Goal: Task Accomplishment & Management: Complete application form

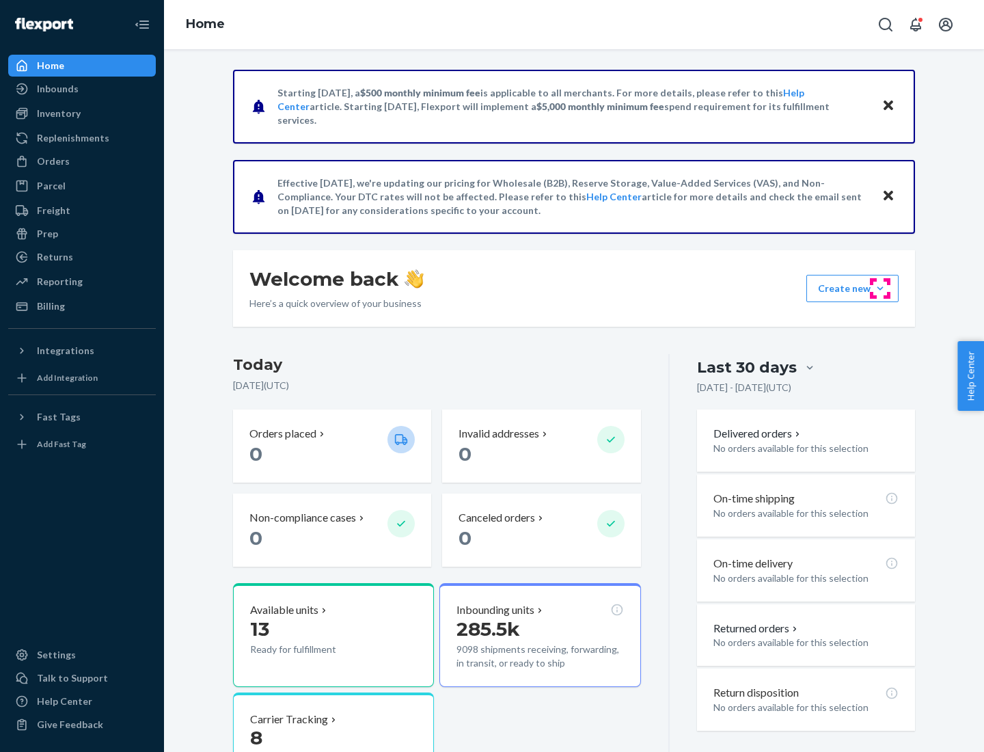
click at [880, 288] on button "Create new Create new inbound Create new order Create new product" at bounding box center [853, 288] width 92 height 27
click at [82, 89] on div "Inbounds" at bounding box center [82, 88] width 145 height 19
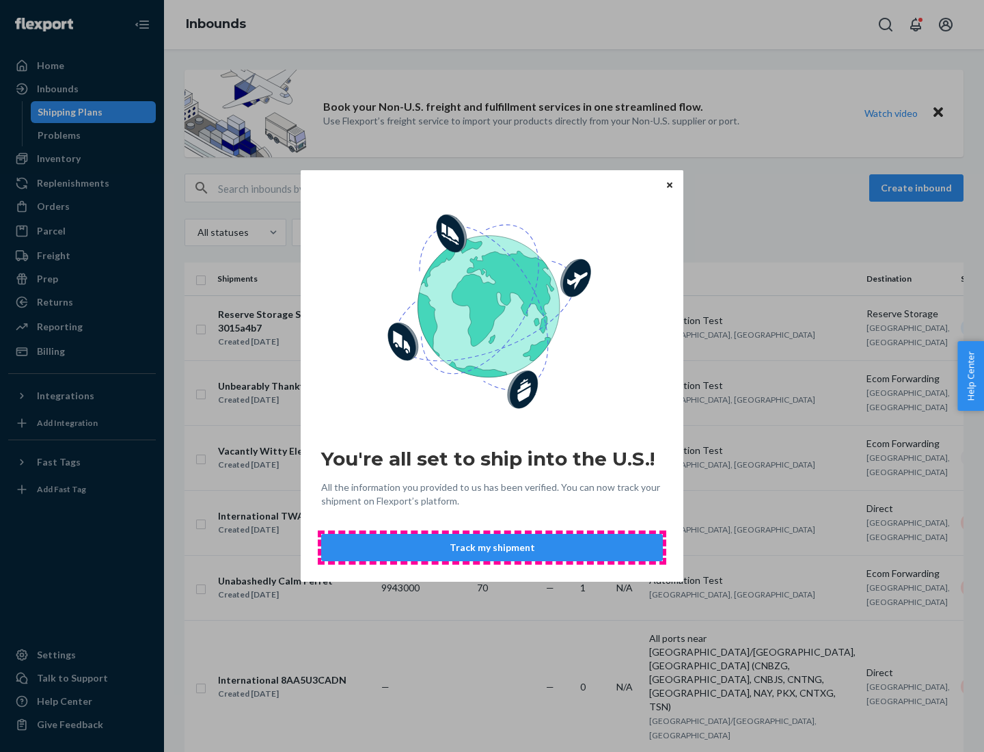
click at [492, 547] on button "Track my shipment" at bounding box center [492, 547] width 342 height 27
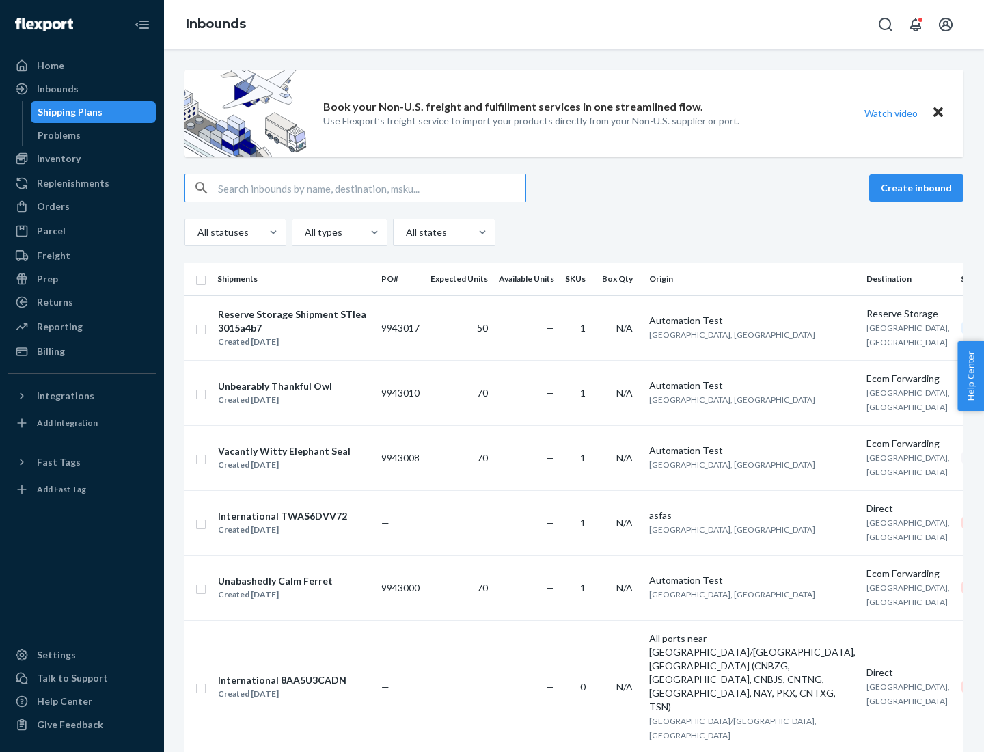
click at [919, 188] on button "Create inbound" at bounding box center [916, 187] width 94 height 27
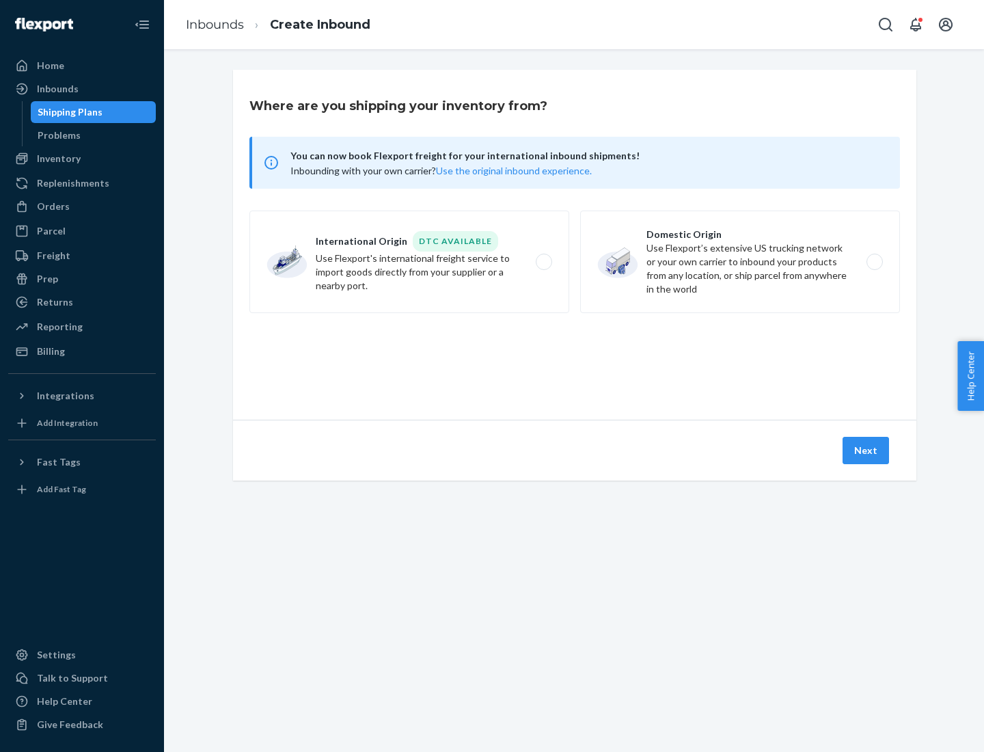
click at [409, 262] on label "International Origin DTC Available Use Flexport's international freight service…" at bounding box center [409, 262] width 320 height 103
click at [543, 262] on input "International Origin DTC Available Use Flexport's international freight service…" at bounding box center [547, 262] width 9 height 9
radio input "true"
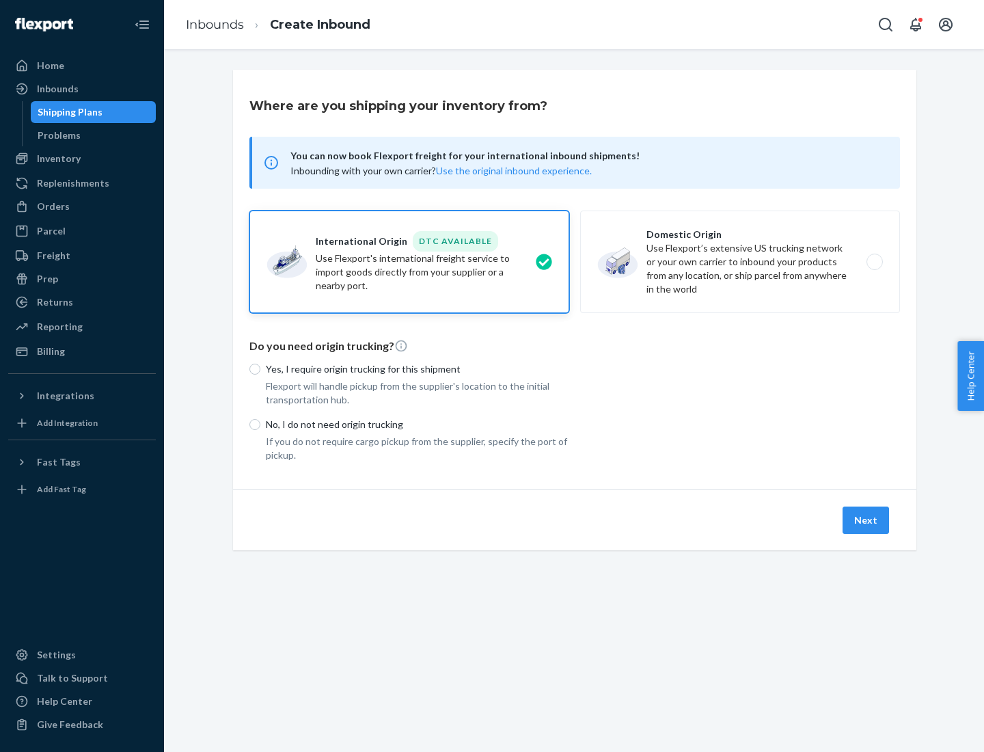
click at [418, 424] on p "No, I do not need origin trucking" at bounding box center [417, 425] width 303 height 14
click at [260, 424] on input "No, I do not need origin trucking" at bounding box center [254, 424] width 11 height 11
radio input "true"
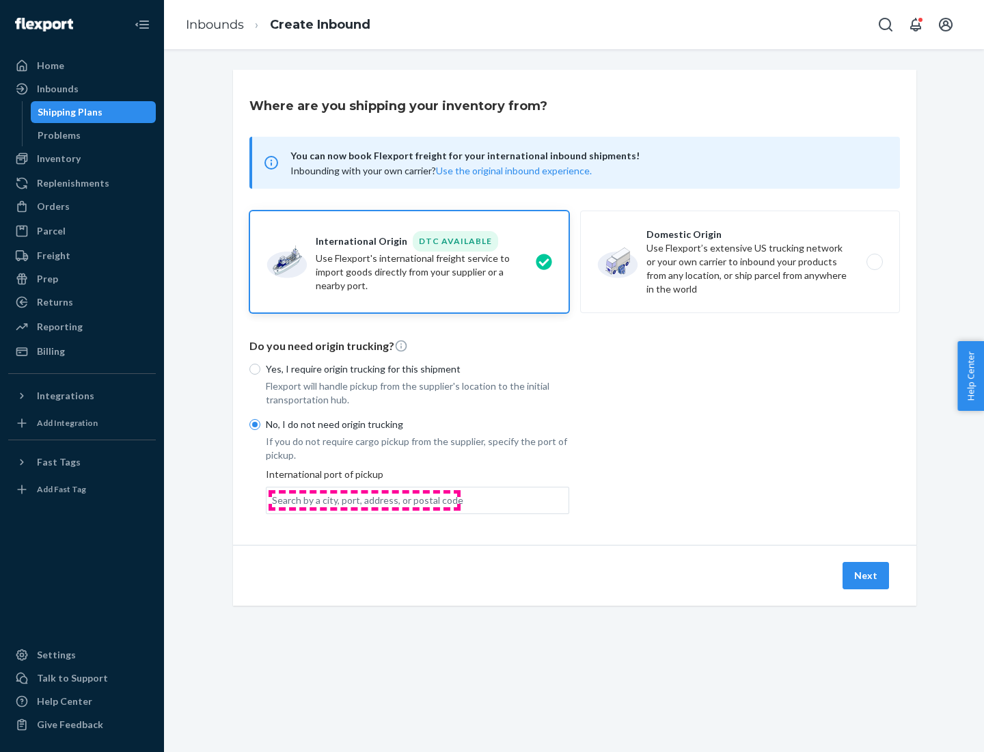
click at [364, 500] on div "Search by a city, port, address, or postal code" at bounding box center [367, 500] width 191 height 14
click at [273, 500] on input "Search by a city, port, address, or postal code" at bounding box center [272, 500] width 1 height 14
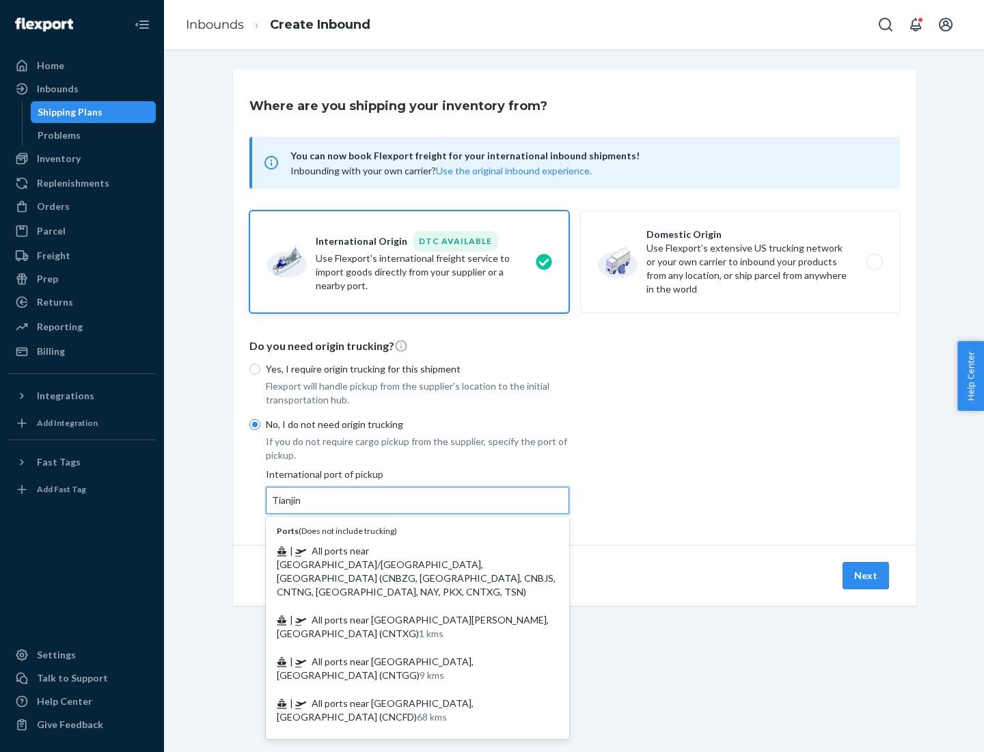
click at [404, 550] on span "| All ports near [GEOGRAPHIC_DATA]/[GEOGRAPHIC_DATA], [GEOGRAPHIC_DATA] (CNBZG,…" at bounding box center [416, 571] width 279 height 53
click at [302, 507] on input "Tianjin" at bounding box center [287, 500] width 30 height 14
type input "All ports near [GEOGRAPHIC_DATA]/[GEOGRAPHIC_DATA], [GEOGRAPHIC_DATA] (CNBZG, […"
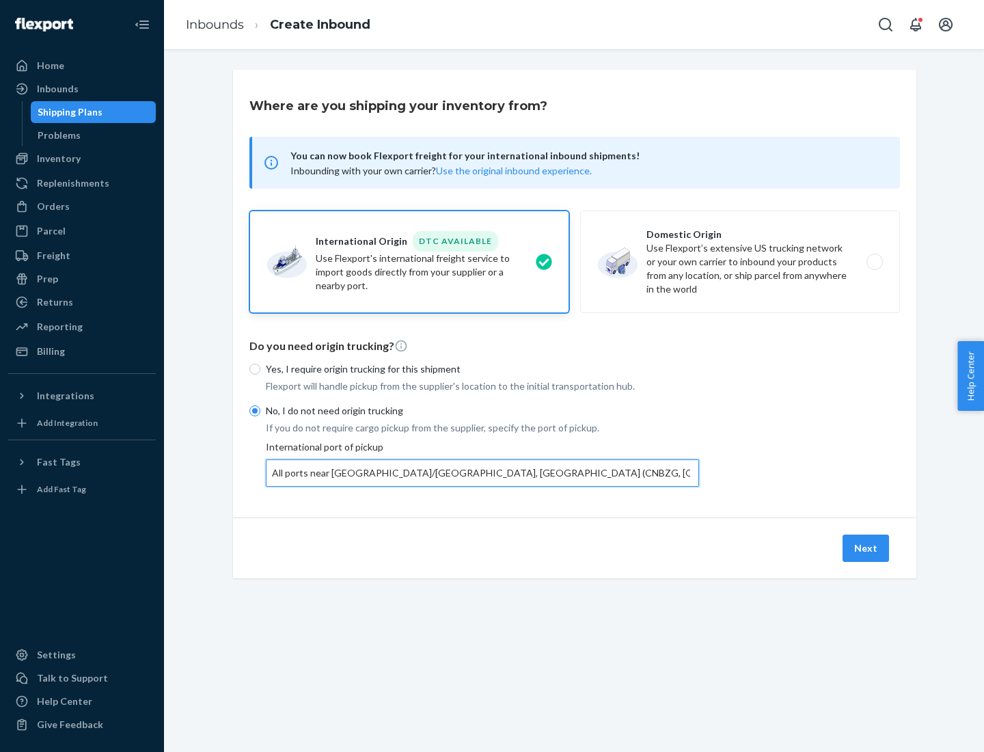
click at [867, 547] on button "Next" at bounding box center [866, 547] width 46 height 27
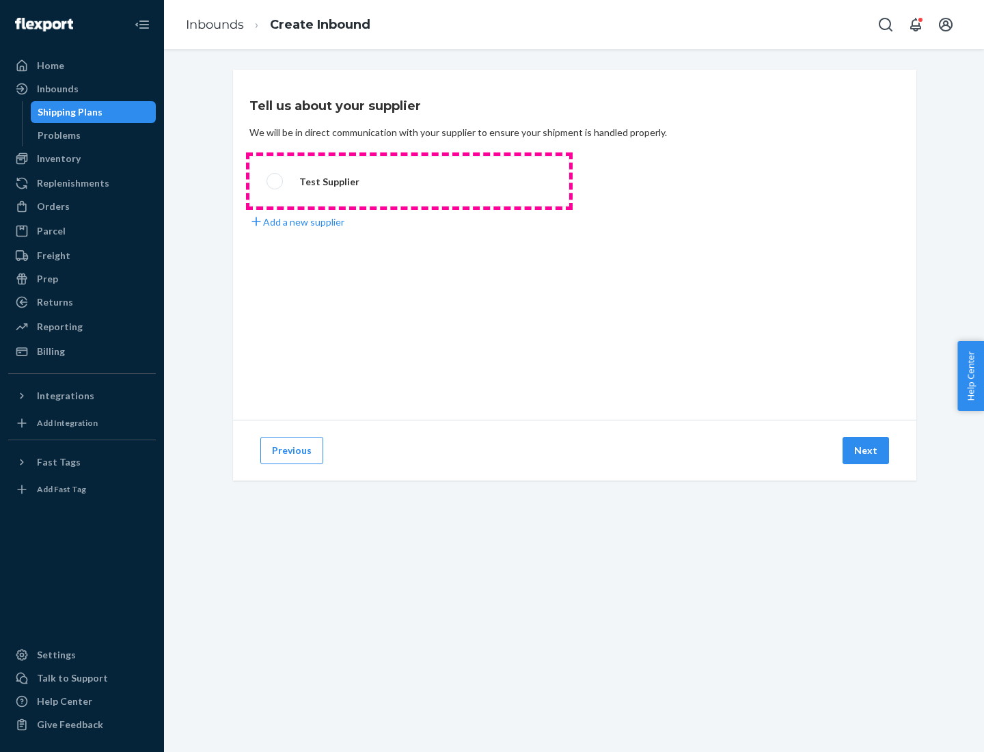
click at [409, 181] on label "Test Supplier" at bounding box center [409, 181] width 320 height 51
click at [275, 181] on input "Test Supplier" at bounding box center [271, 181] width 9 height 9
radio input "true"
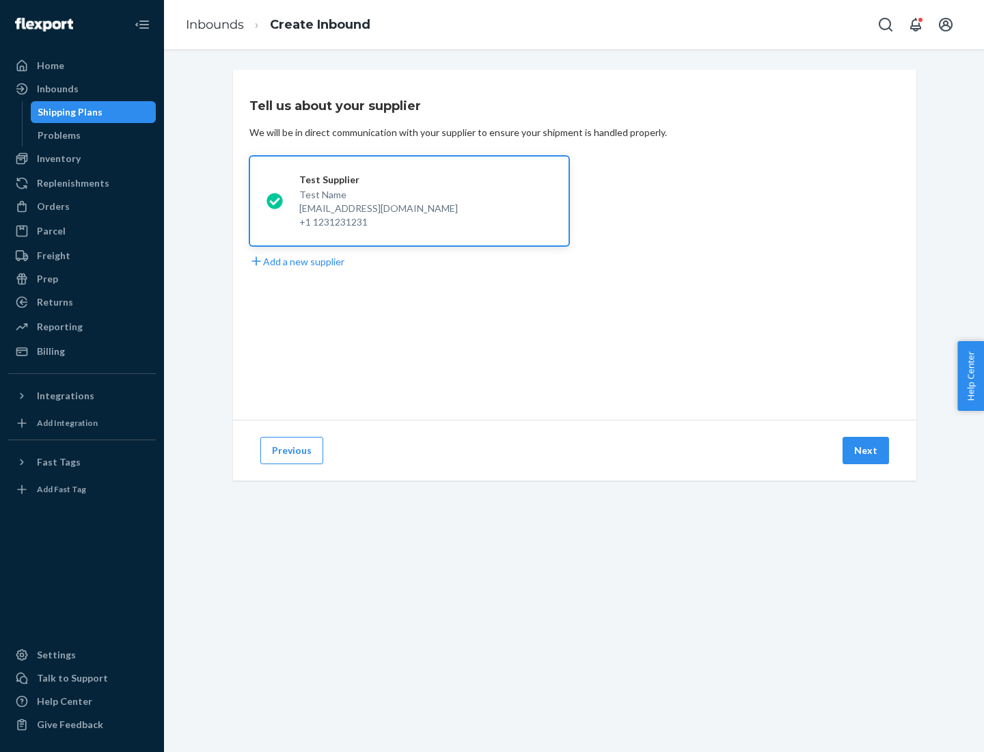
click at [867, 450] on button "Next" at bounding box center [866, 450] width 46 height 27
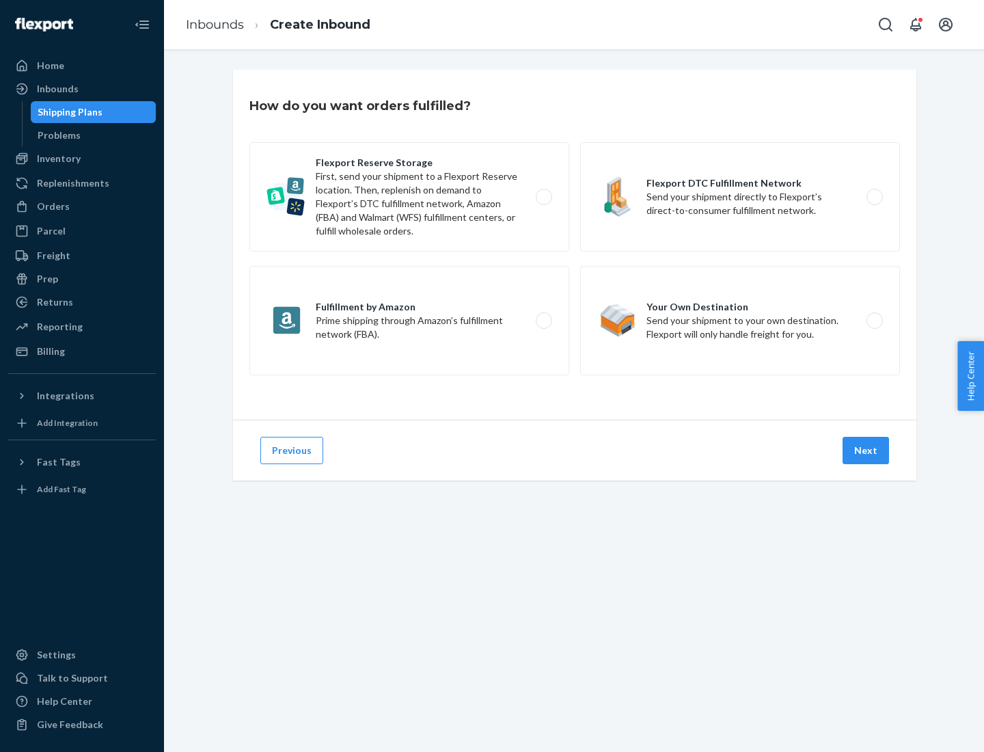
click at [409, 197] on label "Flexport Reserve Storage First, send your shipment to a Flexport Reserve locati…" at bounding box center [409, 196] width 320 height 109
click at [543, 197] on input "Flexport Reserve Storage First, send your shipment to a Flexport Reserve locati…" at bounding box center [547, 197] width 9 height 9
radio input "true"
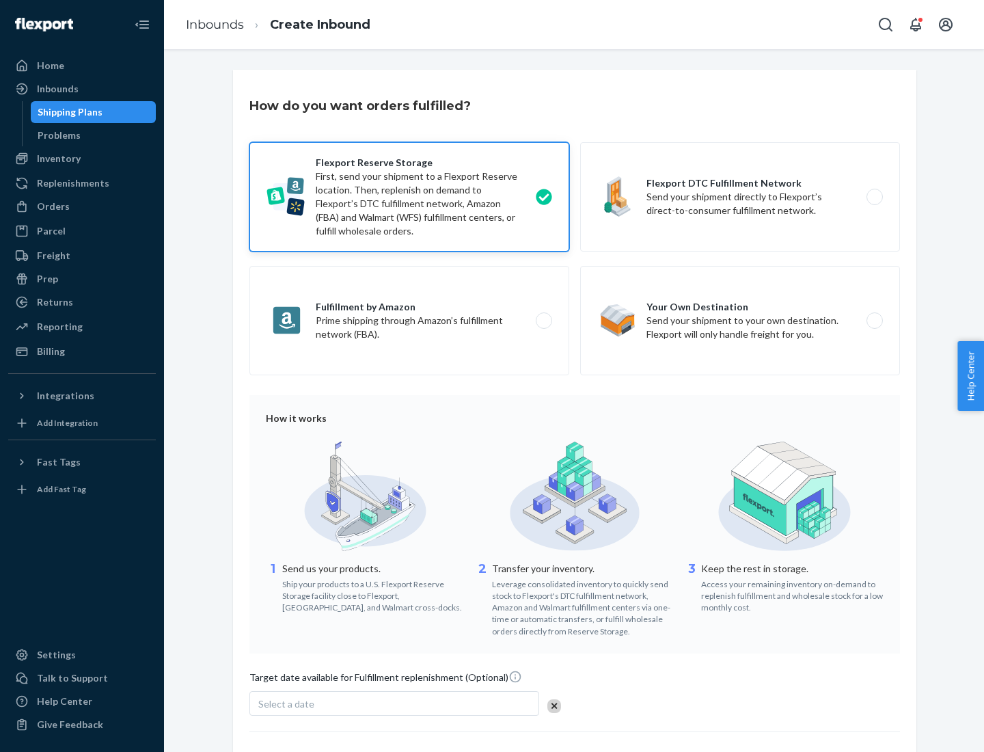
scroll to position [112, 0]
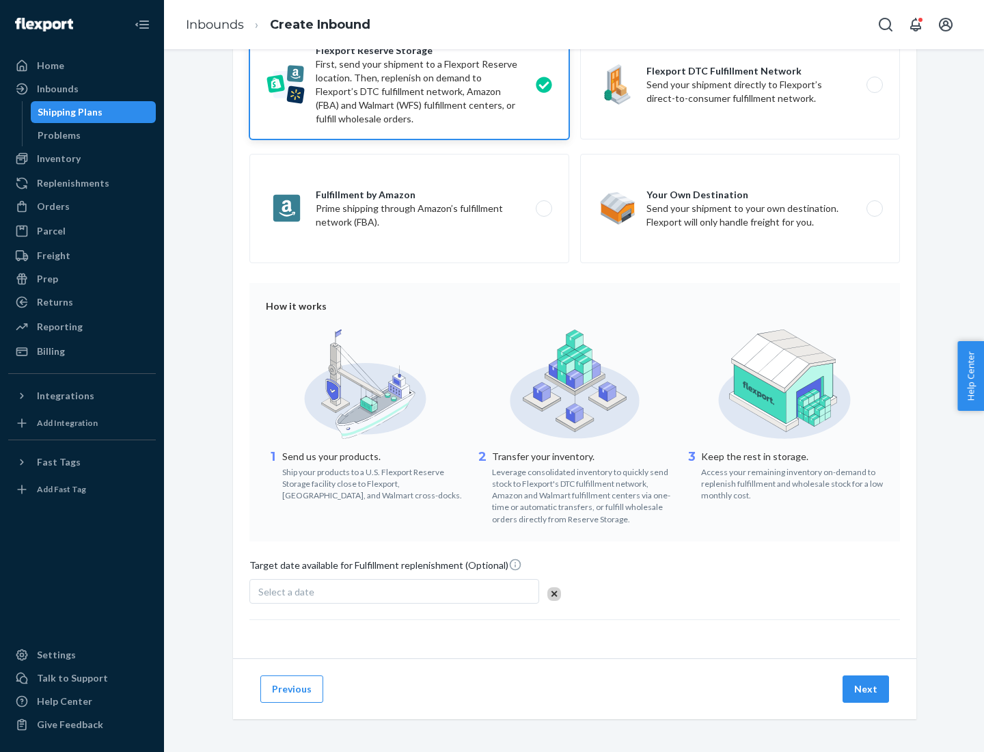
click at [867, 688] on button "Next" at bounding box center [866, 688] width 46 height 27
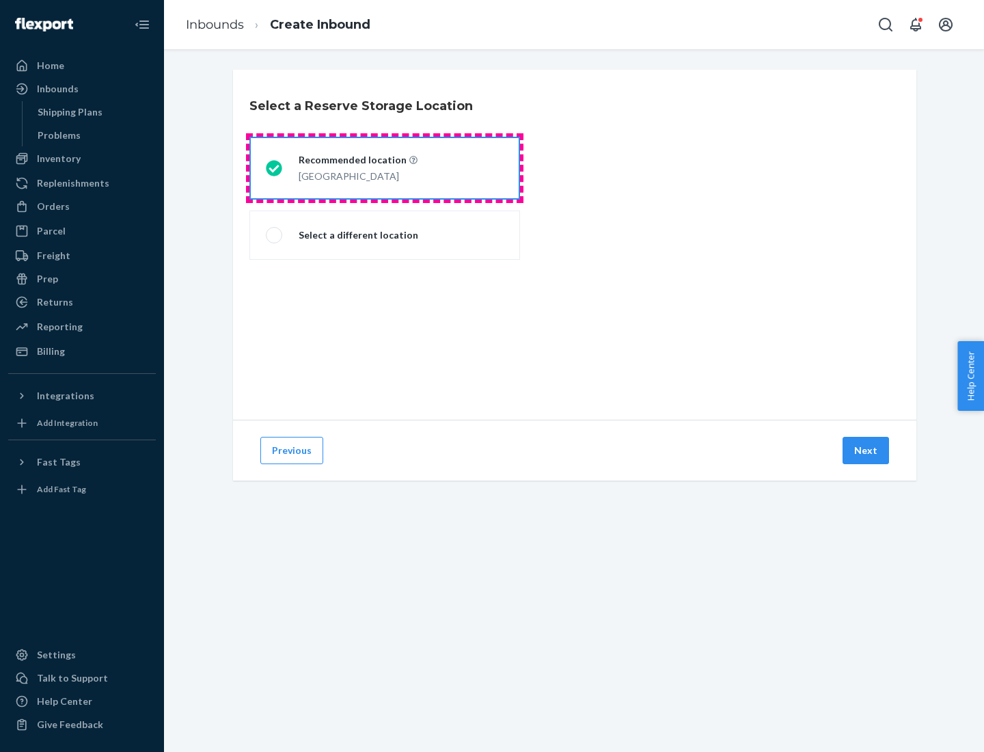
click at [385, 168] on div "[GEOGRAPHIC_DATA]" at bounding box center [358, 175] width 119 height 16
click at [275, 168] on input "Recommended location [GEOGRAPHIC_DATA]" at bounding box center [270, 168] width 9 height 9
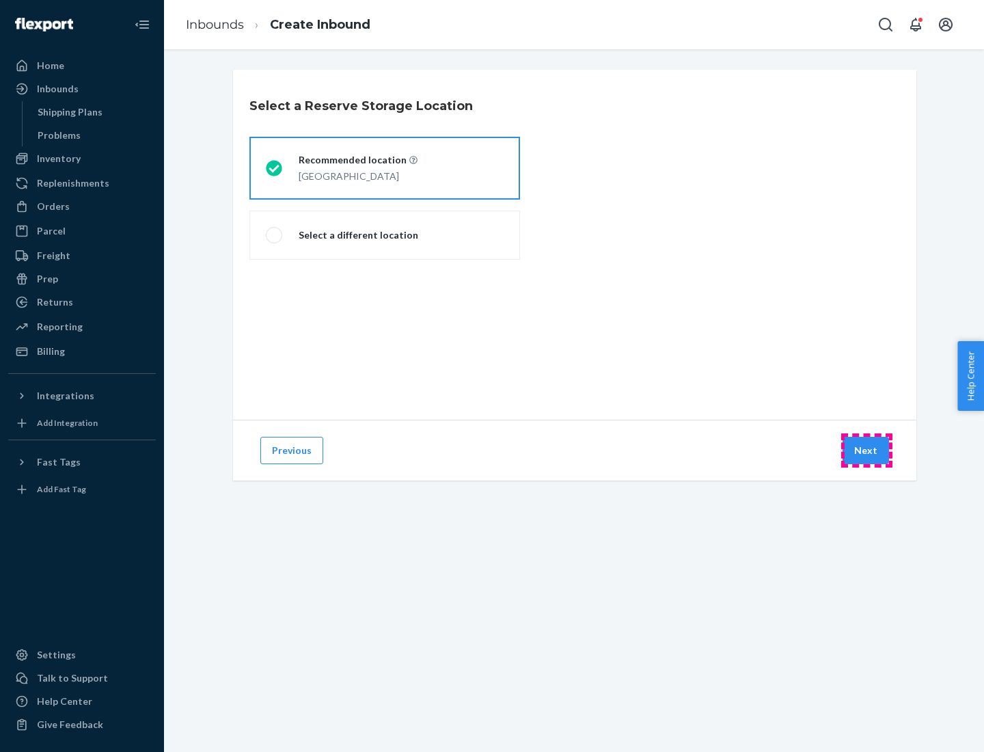
click at [867, 450] on button "Next" at bounding box center [866, 450] width 46 height 27
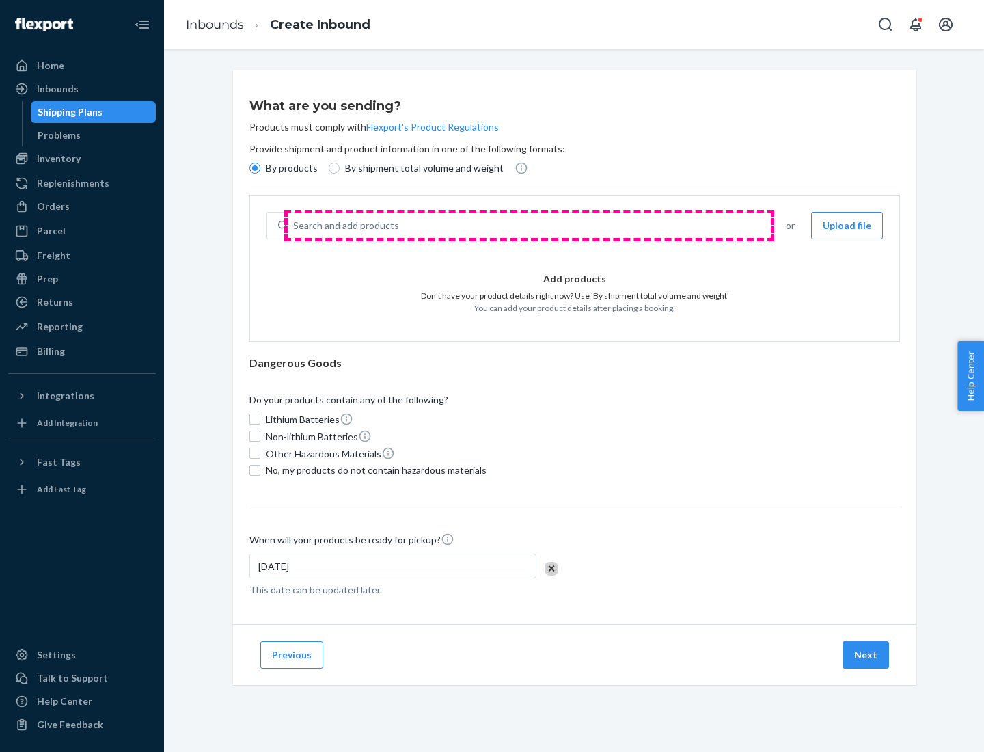
click at [529, 226] on div "Search and add products" at bounding box center [528, 225] width 481 height 25
click at [295, 226] on input "Search and add products" at bounding box center [293, 226] width 1 height 14
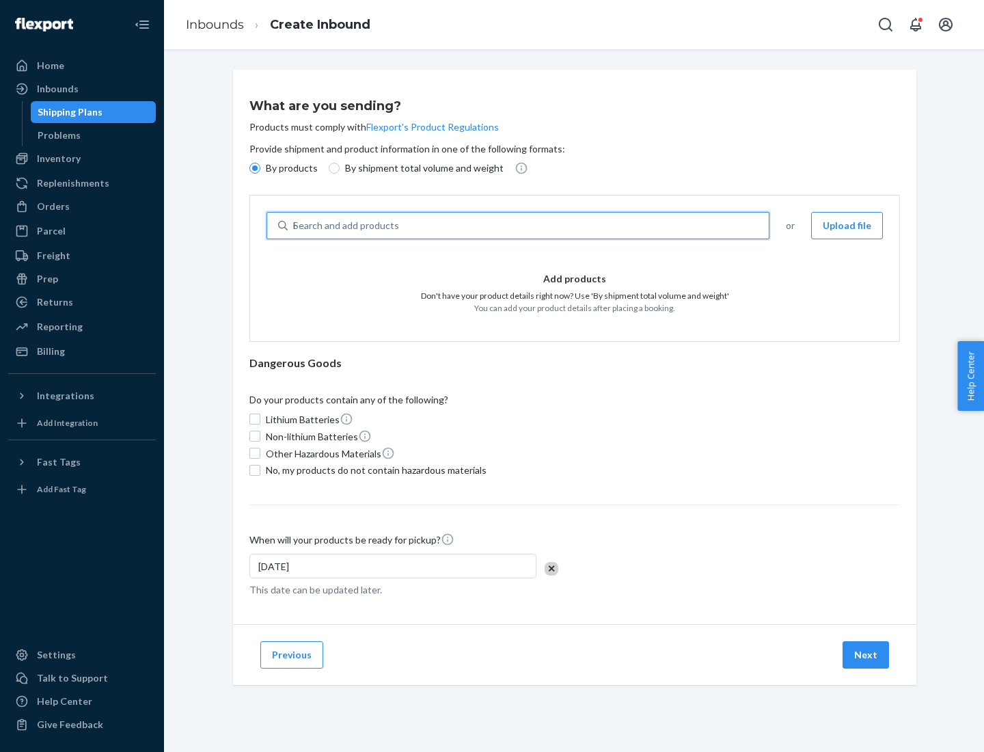
type input "basic"
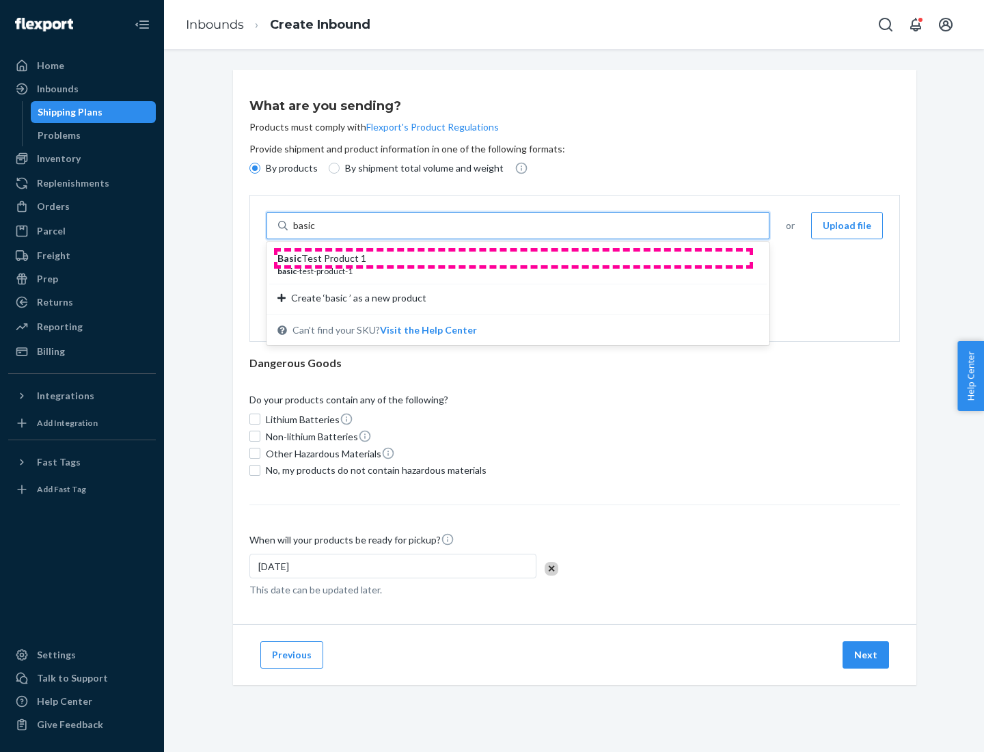
click at [513, 258] on div "Basic Test Product 1" at bounding box center [513, 259] width 470 height 14
click at [318, 232] on input "basic" at bounding box center [305, 226] width 25 height 14
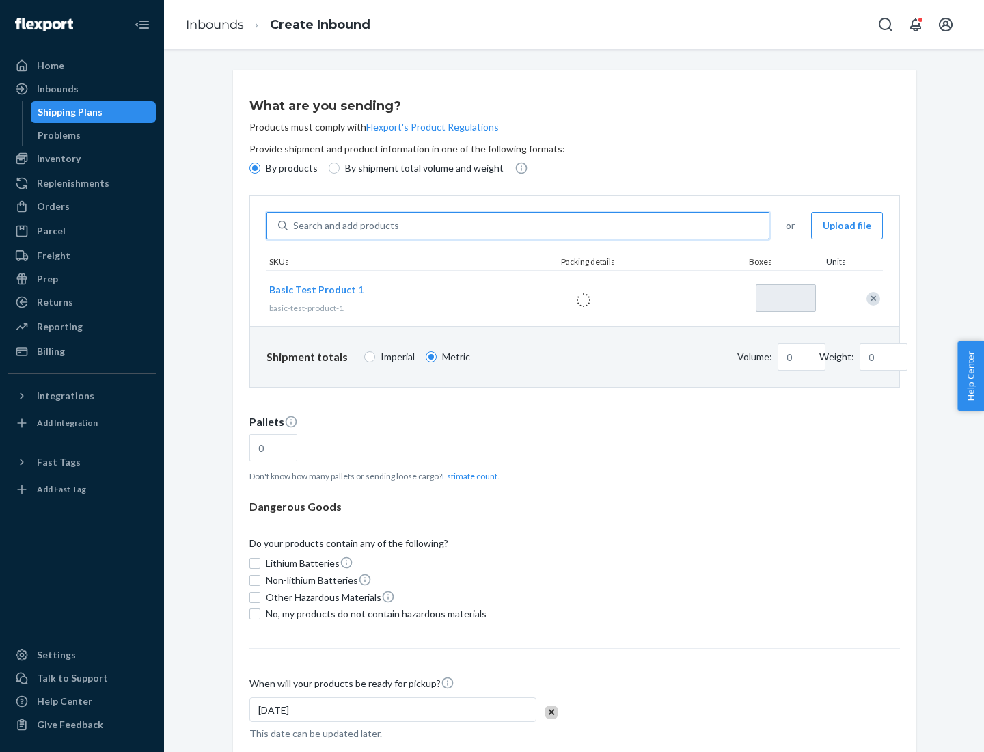
type input "1"
type input "1.09"
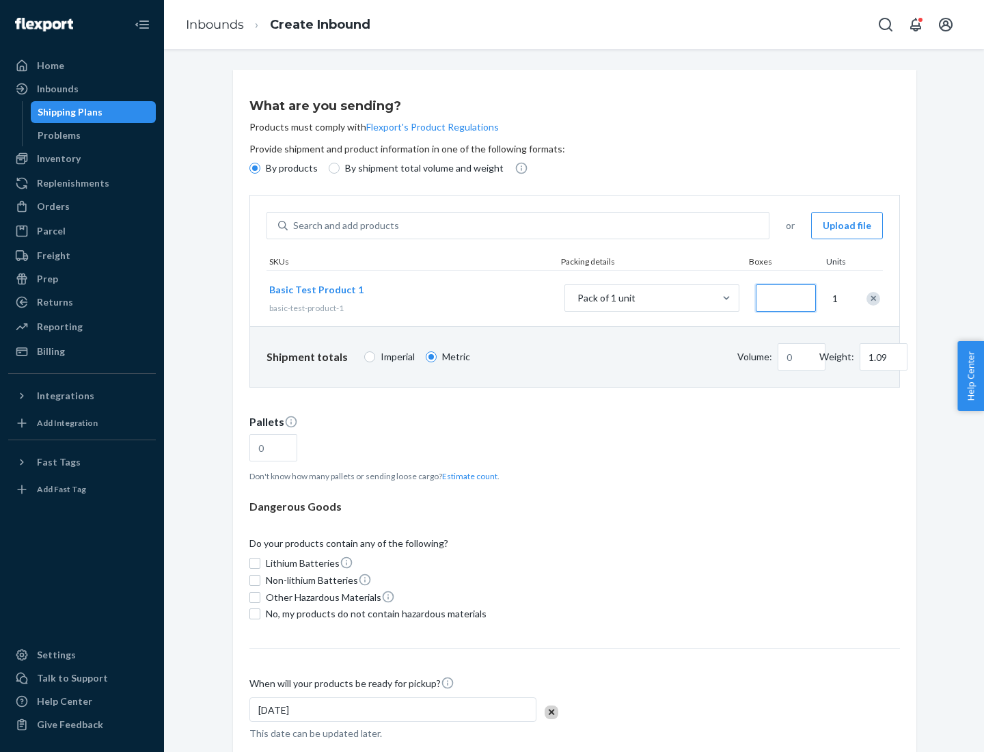
type input "3"
type input "3.27"
type input "30"
type input "0.01"
type input "32.66"
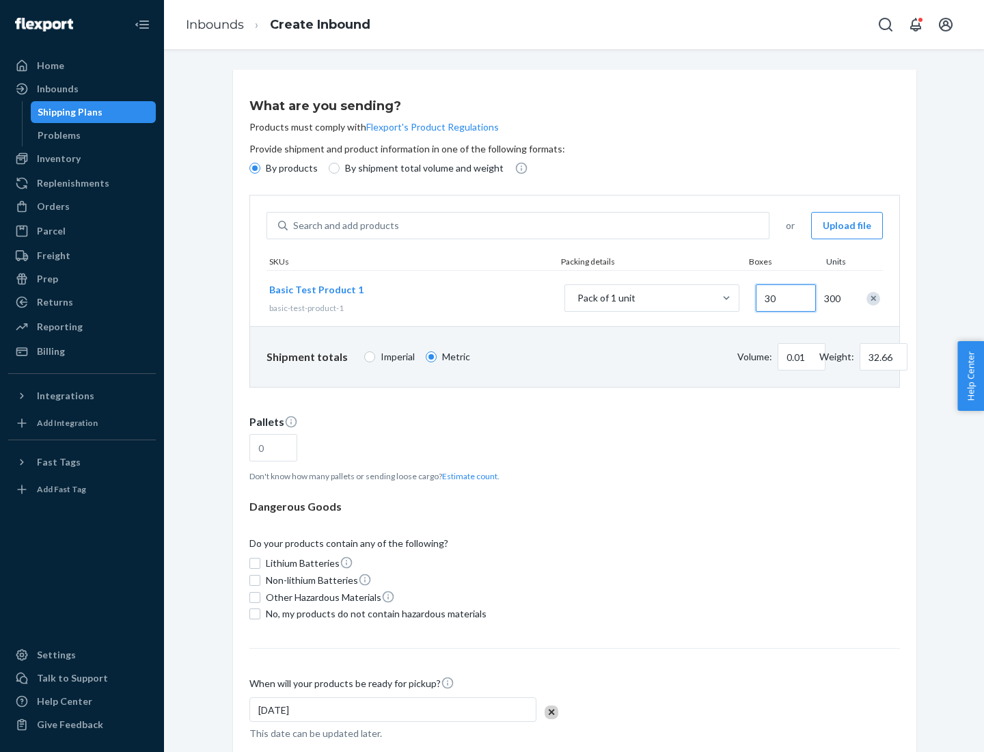
type input "300"
type input "0.07"
type input "326.59"
type input "3000"
type input "0.68"
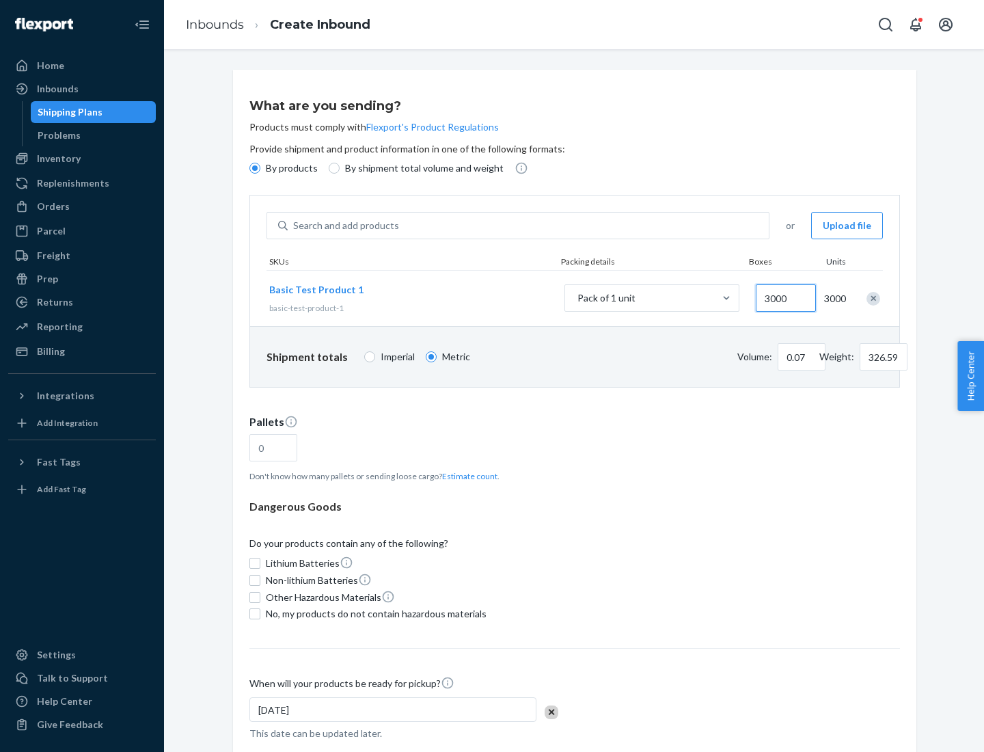
type input "3265.86"
type input "1.09"
type input "1"
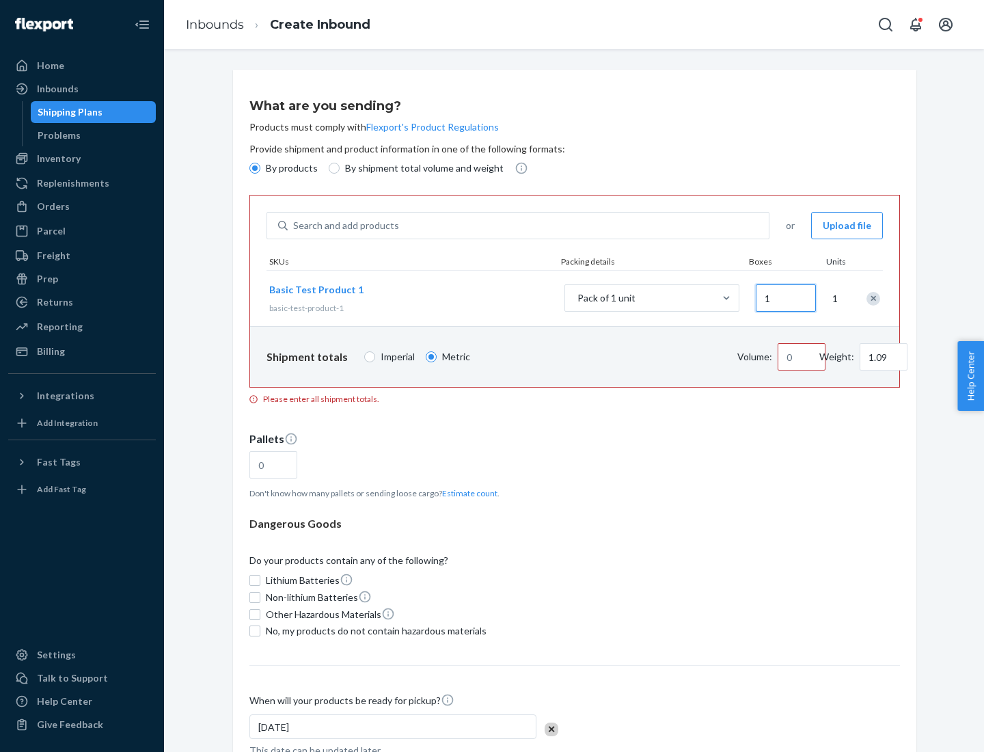
type input "10.89"
type input "10"
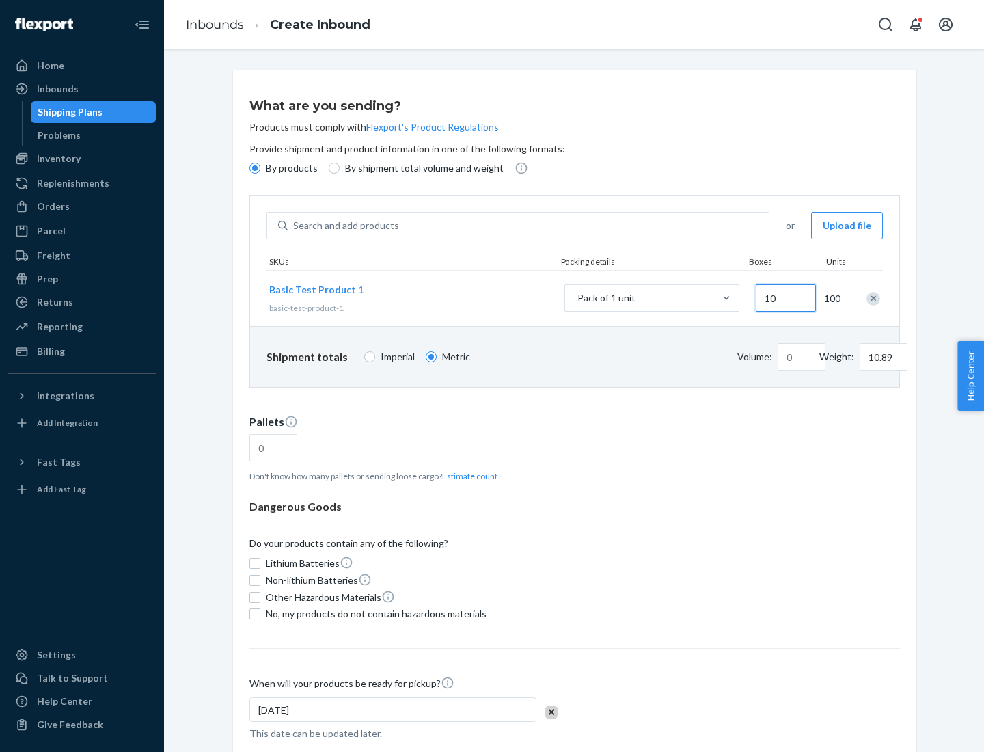
type input "0.02"
type input "108.86"
type input "100"
type input "0.23"
type input "1088.62"
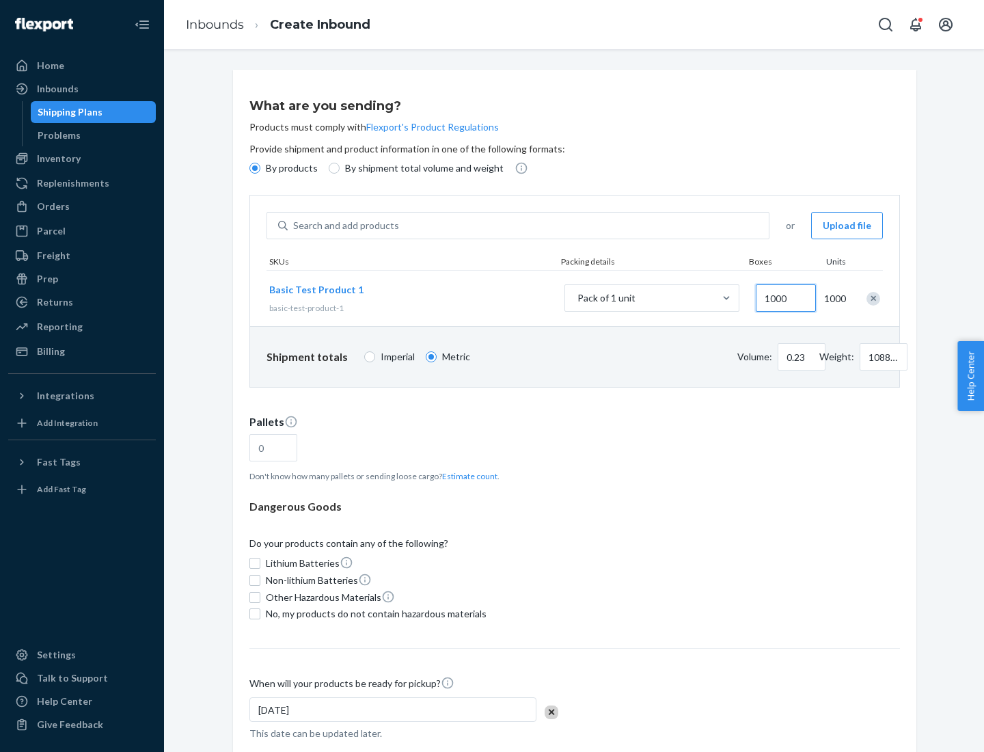
scroll to position [47, 0]
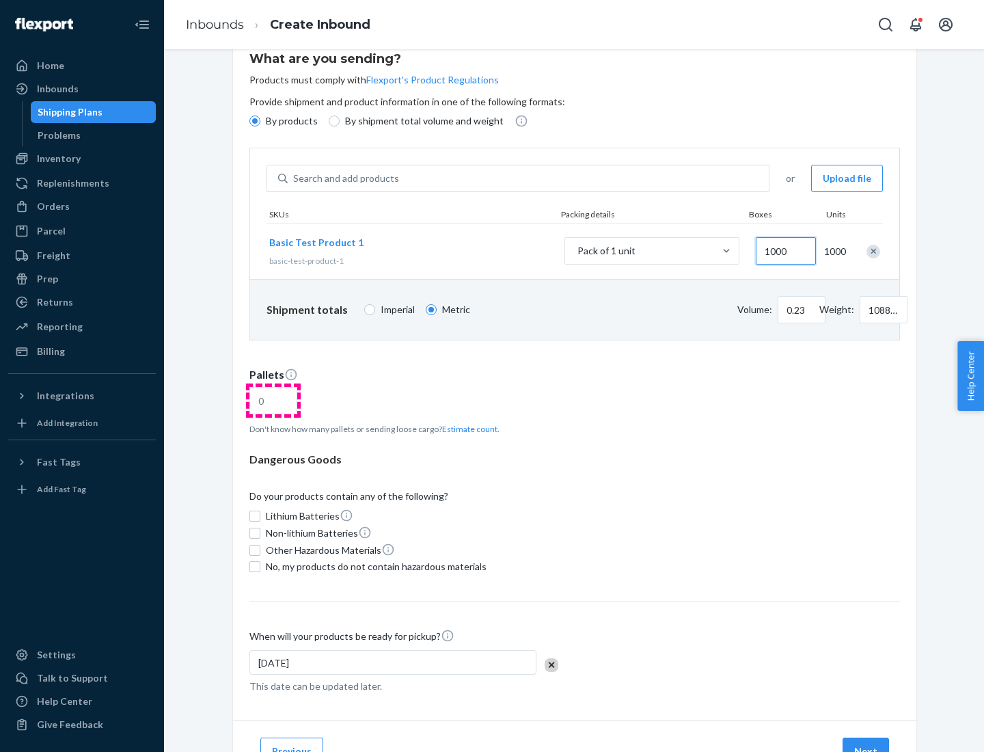
type input "1000"
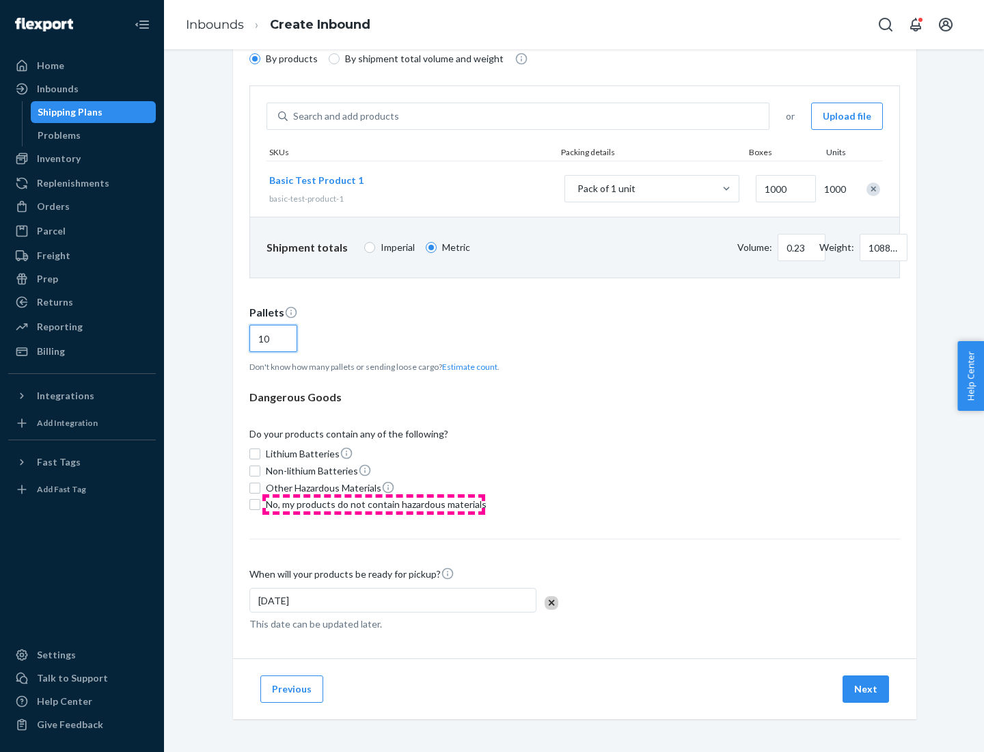
type input "10"
click at [374, 504] on span "No, my products do not contain hazardous materials" at bounding box center [376, 505] width 221 height 14
click at [260, 504] on input "No, my products do not contain hazardous materials" at bounding box center [254, 504] width 11 height 11
checkbox input "true"
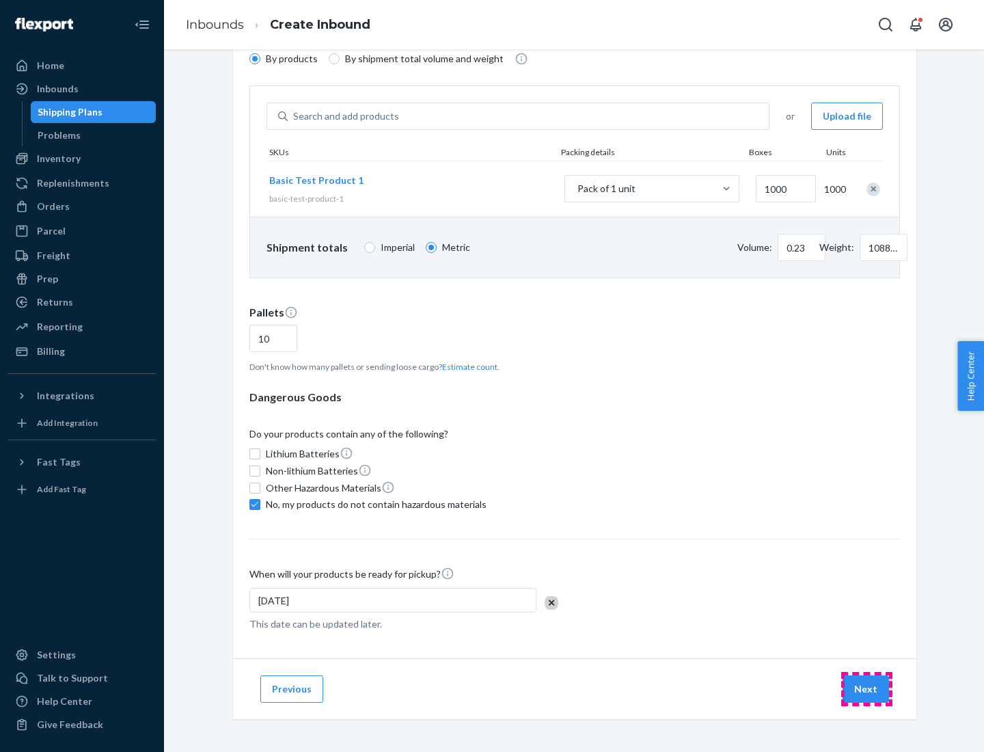
click at [867, 689] on button "Next" at bounding box center [866, 688] width 46 height 27
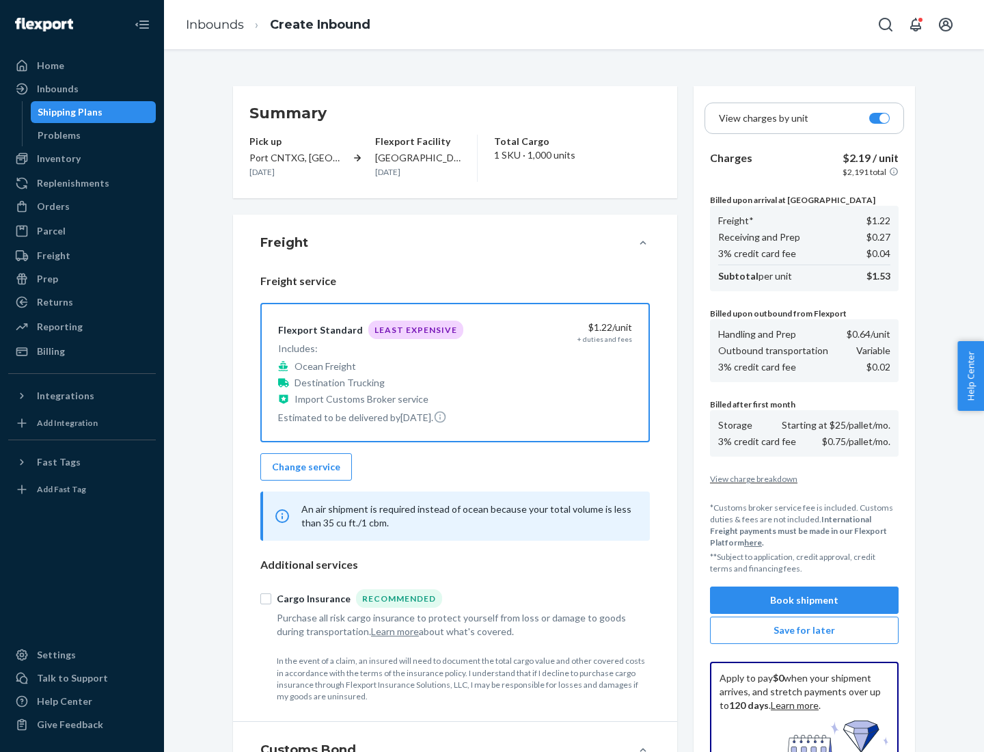
scroll to position [200, 0]
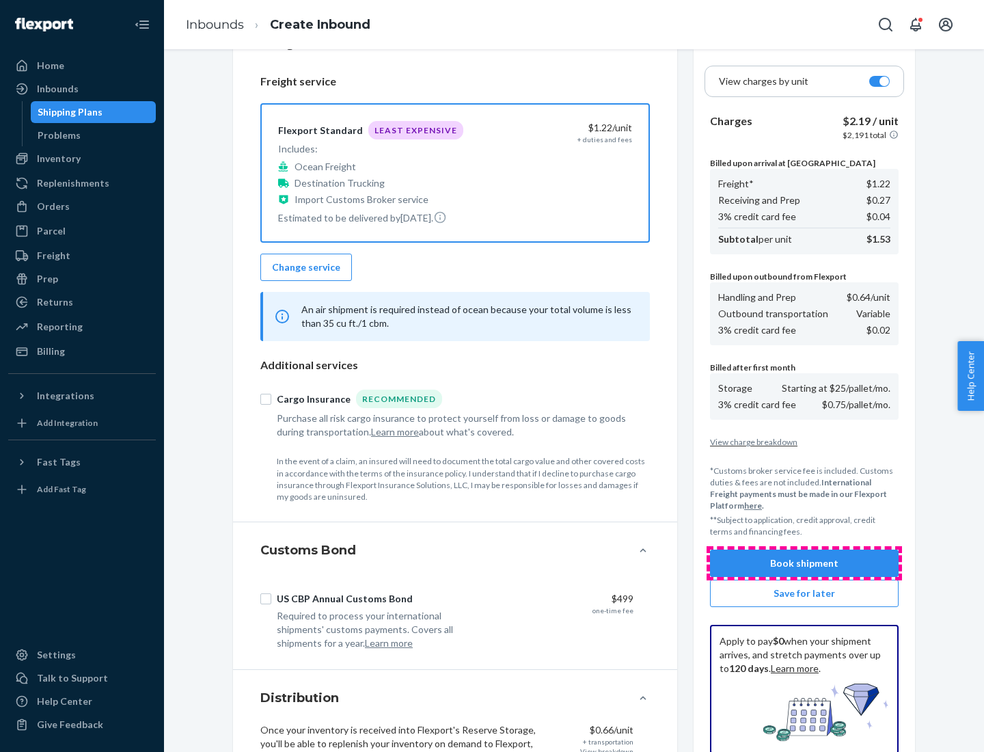
click at [804, 563] on button "Book shipment" at bounding box center [804, 563] width 189 height 27
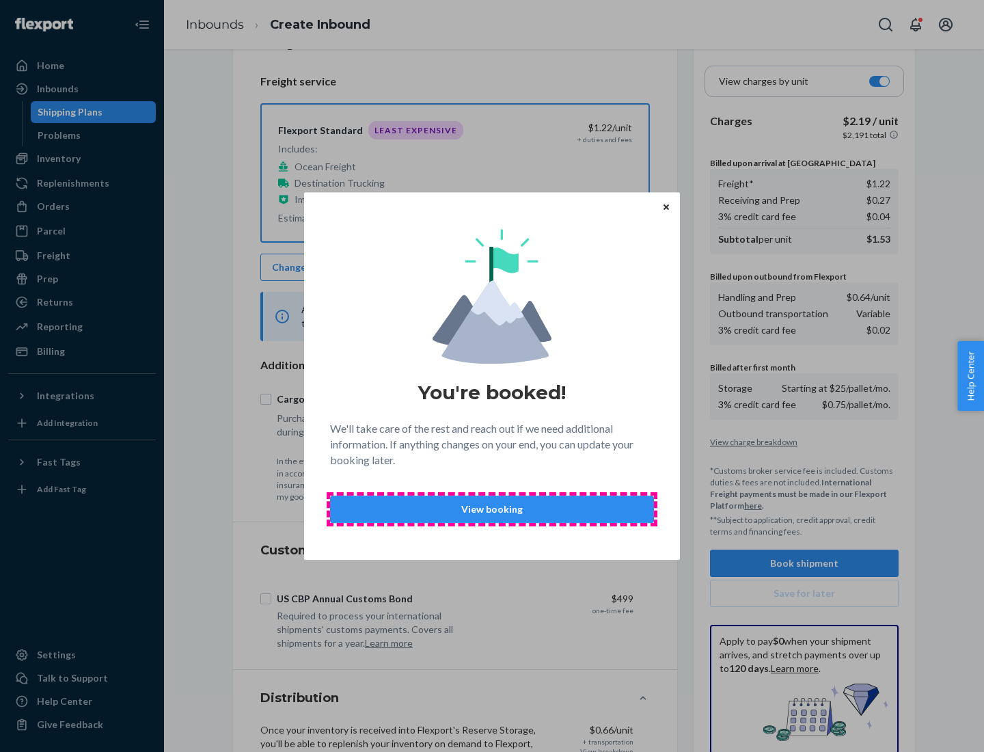
click at [492, 509] on p "View booking" at bounding box center [492, 509] width 301 height 14
